Goal: Information Seeking & Learning: Learn about a topic

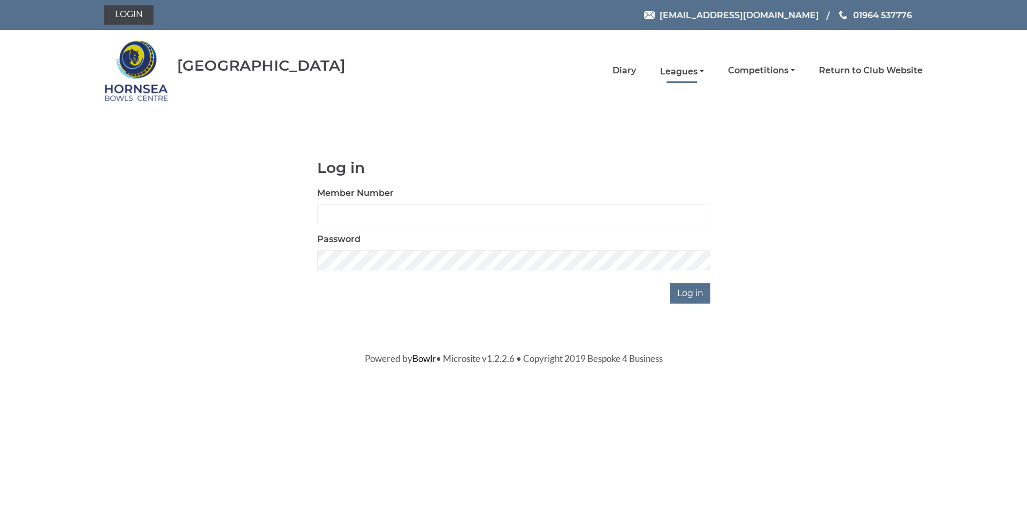
click at [686, 69] on link "Leagues" at bounding box center [682, 72] width 44 height 12
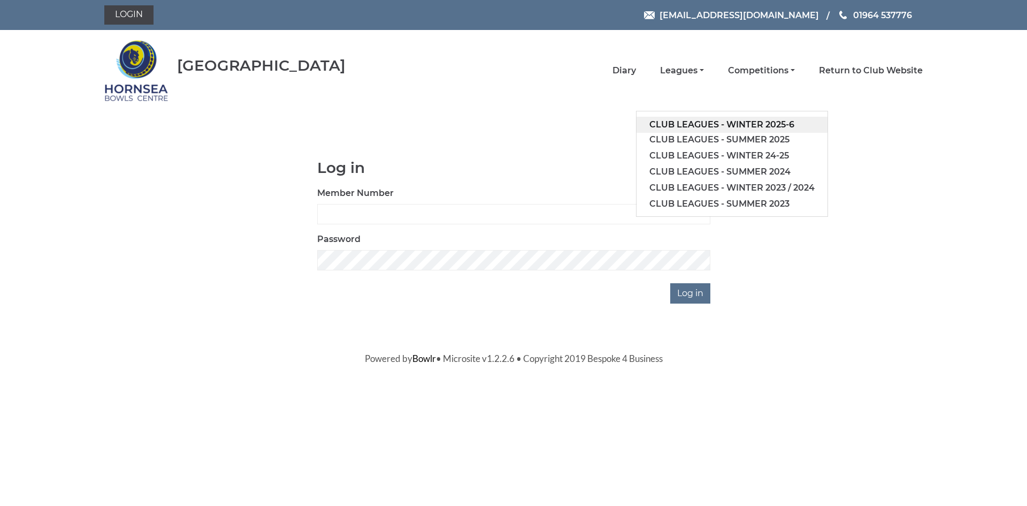
click at [698, 122] on link "Club leagues - Winter 2025-6" at bounding box center [732, 125] width 191 height 16
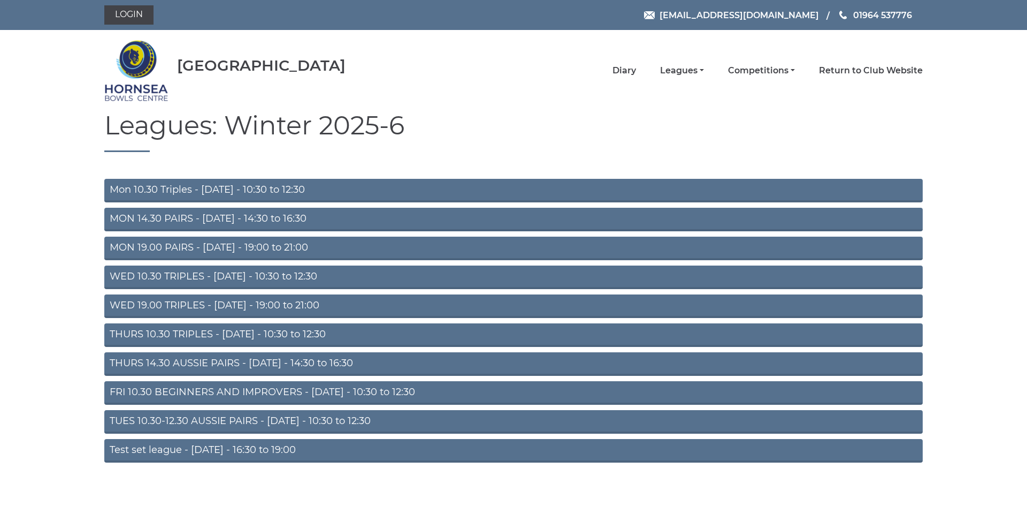
click at [366, 390] on link "FRI 10.30 BEGINNERS AND IMPROVERS - Friday - 10:30 to 12:30" at bounding box center [513, 393] width 819 height 24
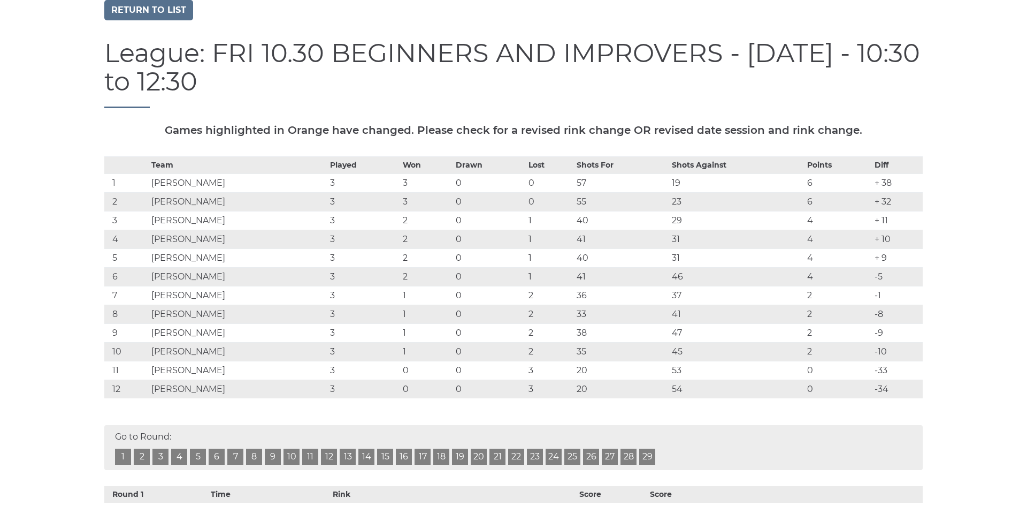
scroll to position [116, 0]
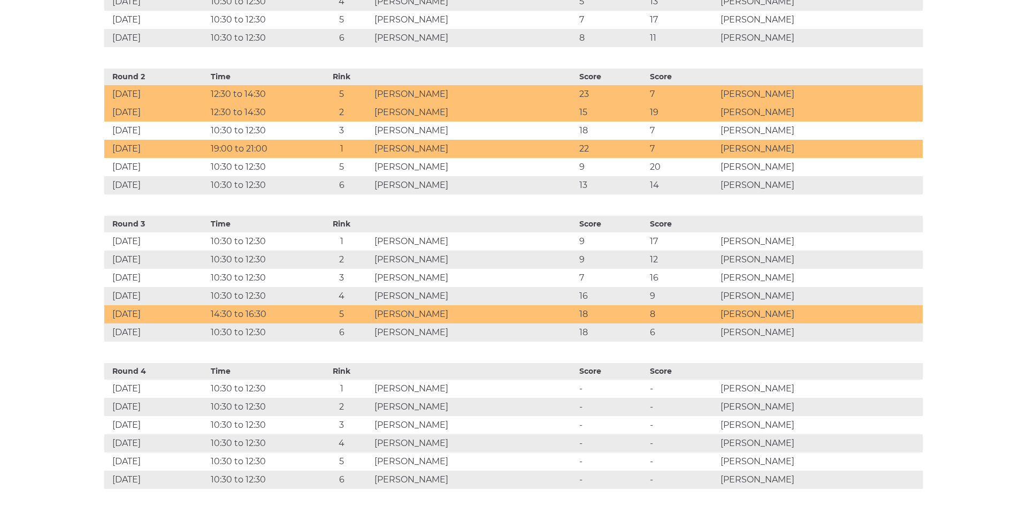
scroll to position [0, 0]
